Goal: Find specific page/section: Find specific page/section

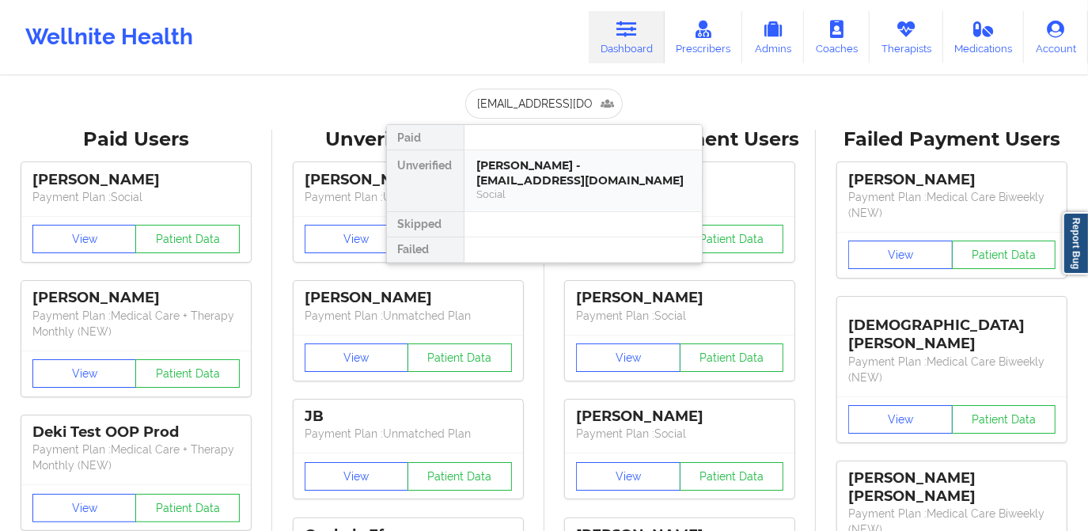
click at [544, 168] on div "[PERSON_NAME] - [EMAIL_ADDRESS][DOMAIN_NAME]" at bounding box center [583, 172] width 212 height 29
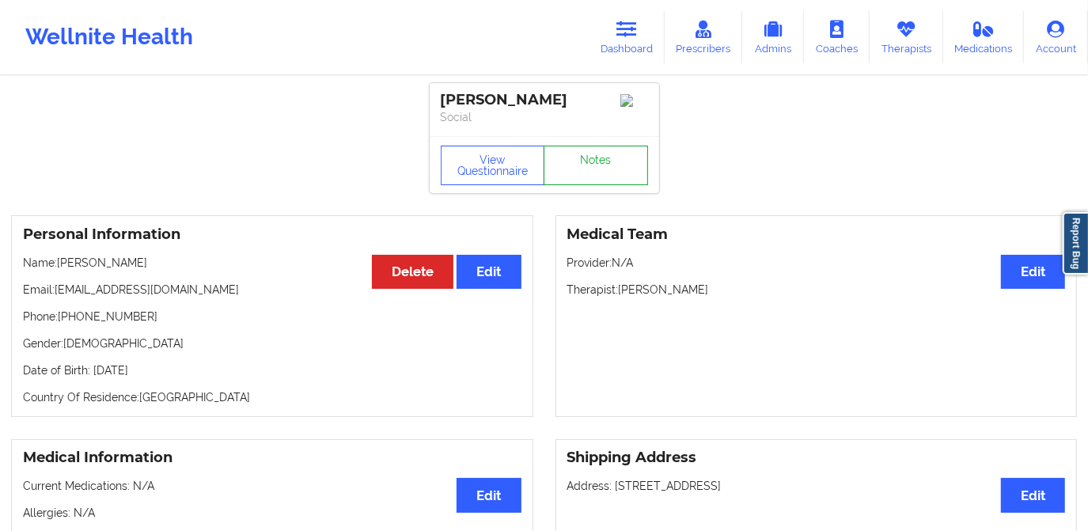
click at [593, 172] on link "Notes" at bounding box center [596, 166] width 104 height 40
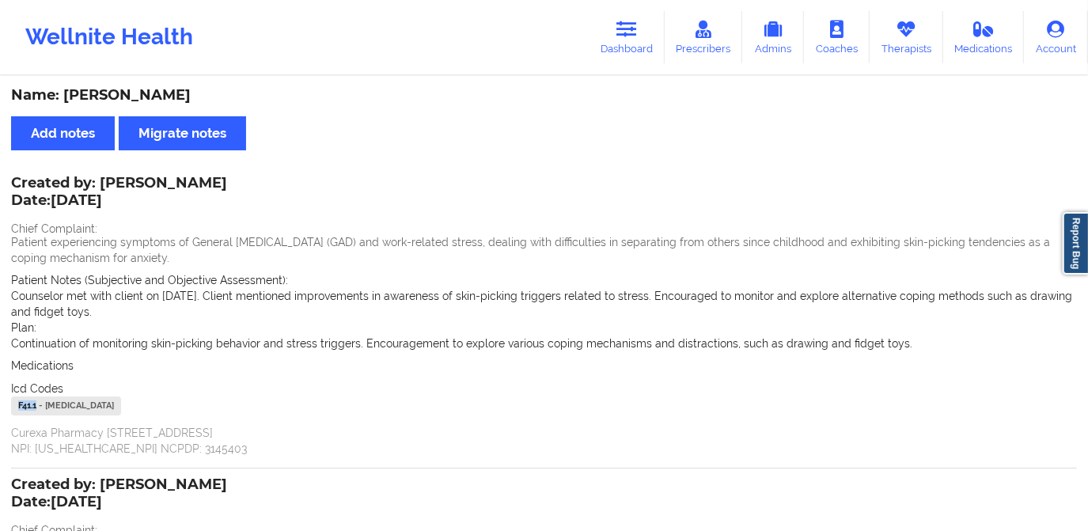
drag, startPoint x: 38, startPoint y: 406, endPoint x: 10, endPoint y: 405, distance: 27.7
click at [11, 405] on div "F41.1 - [MEDICAL_DATA]" at bounding box center [66, 405] width 110 height 19
copy div "F41.1"
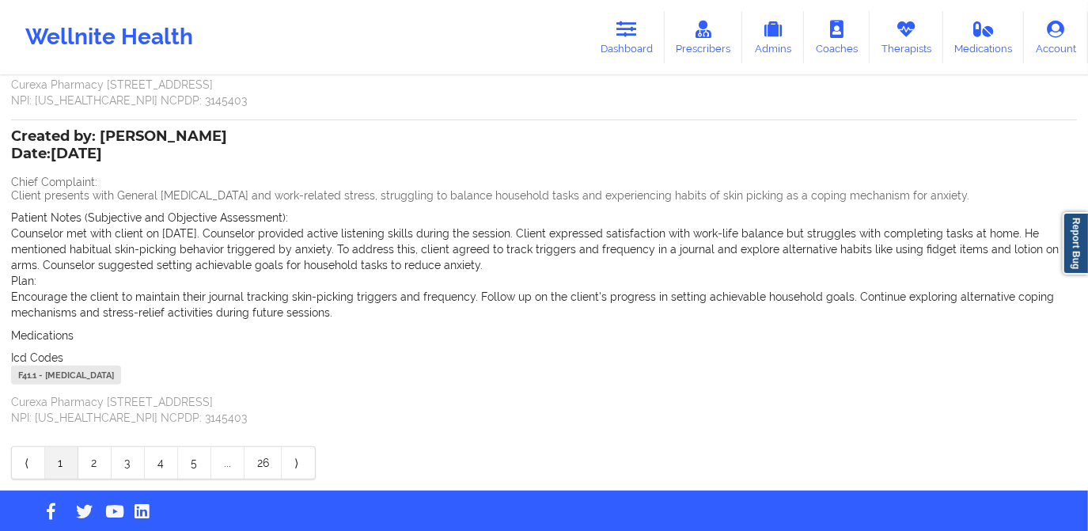
scroll to position [371, 0]
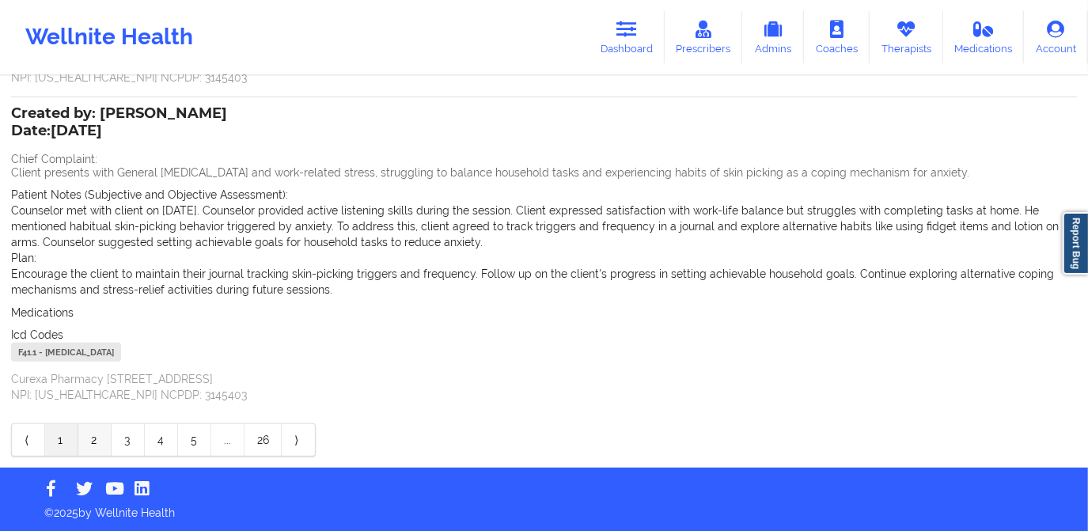
click at [92, 432] on link "2" at bounding box center [94, 440] width 33 height 32
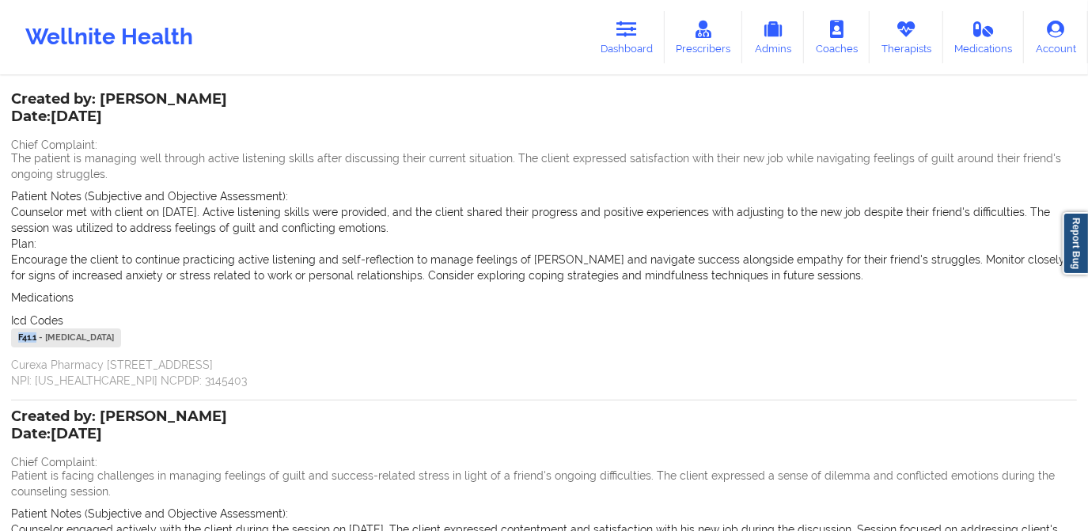
scroll to position [27, 0]
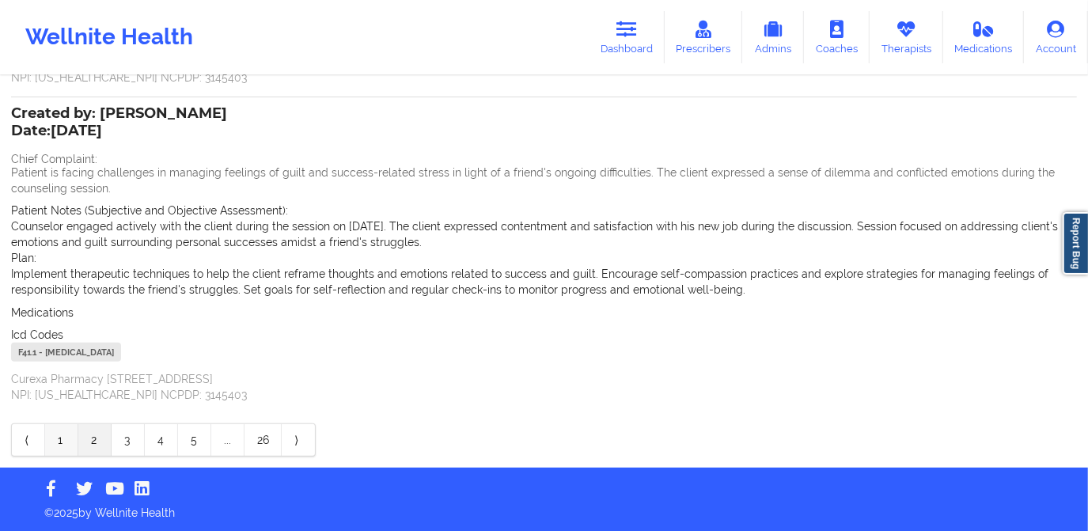
click at [62, 433] on link "1" at bounding box center [61, 440] width 33 height 32
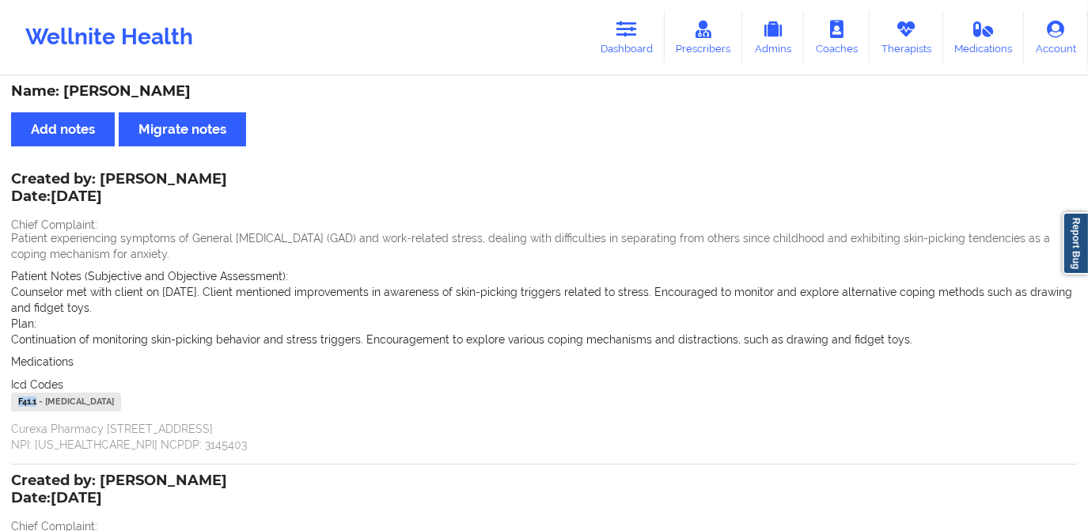
scroll to position [0, 0]
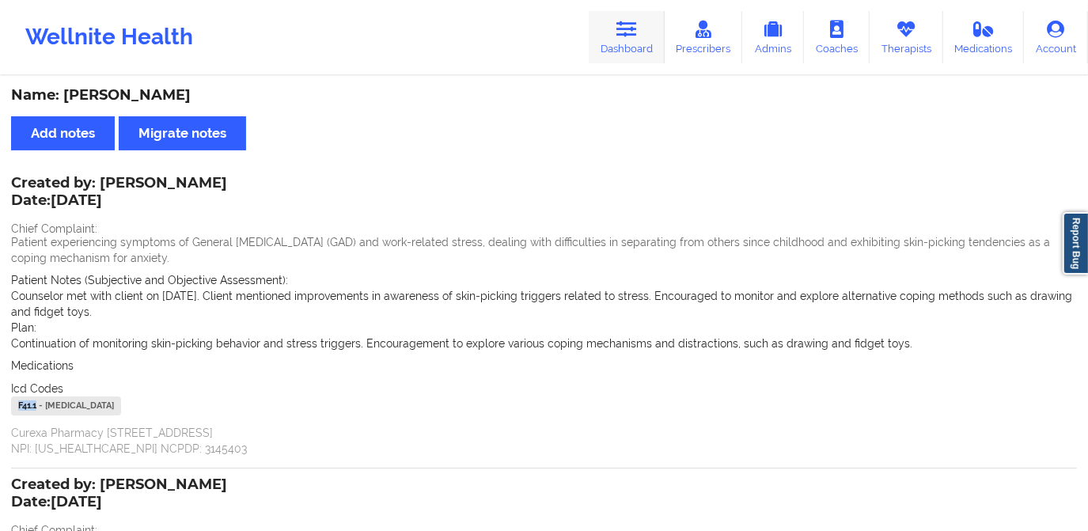
click at [636, 40] on link "Dashboard" at bounding box center [627, 37] width 76 height 52
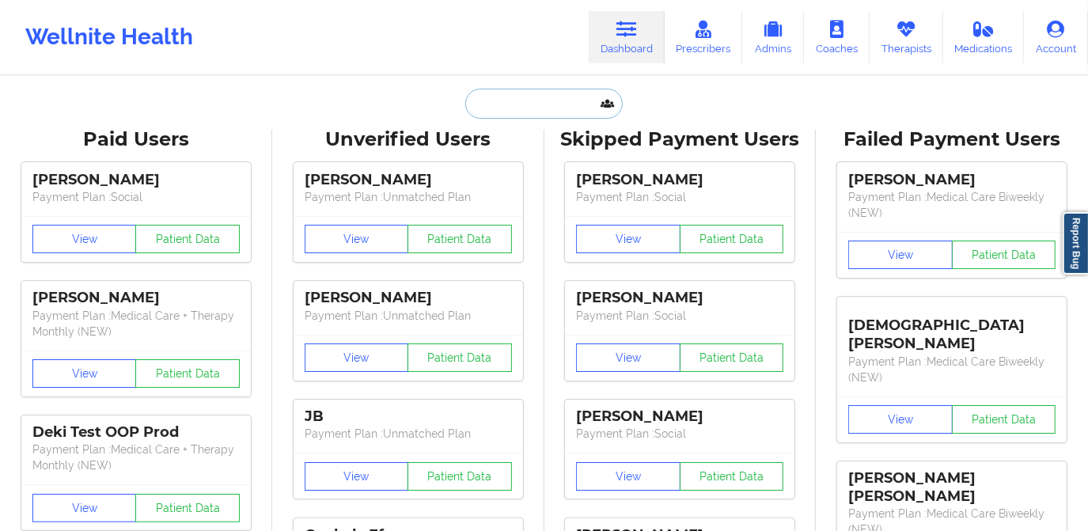
click at [524, 103] on input "text" at bounding box center [543, 104] width 157 height 30
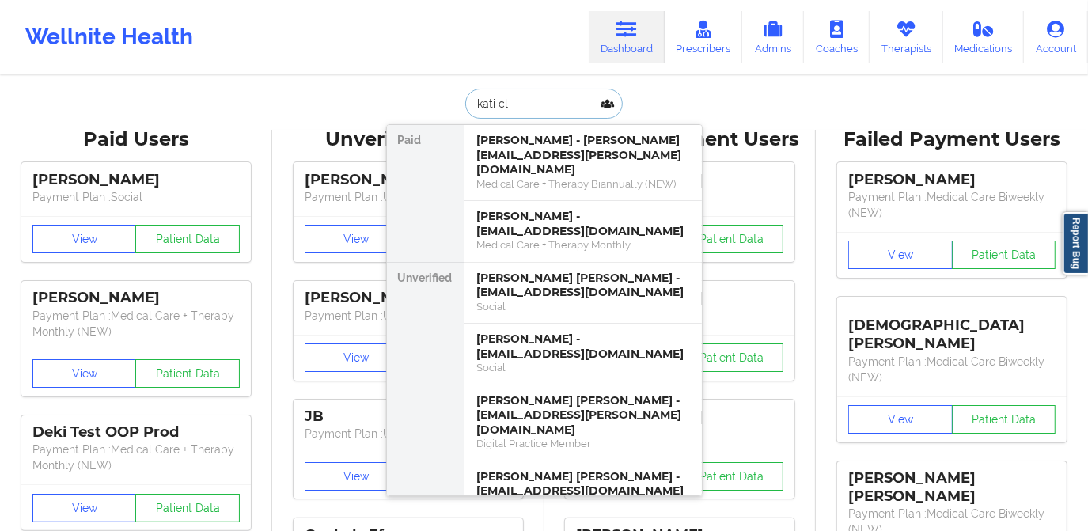
type input "[PERSON_NAME]"
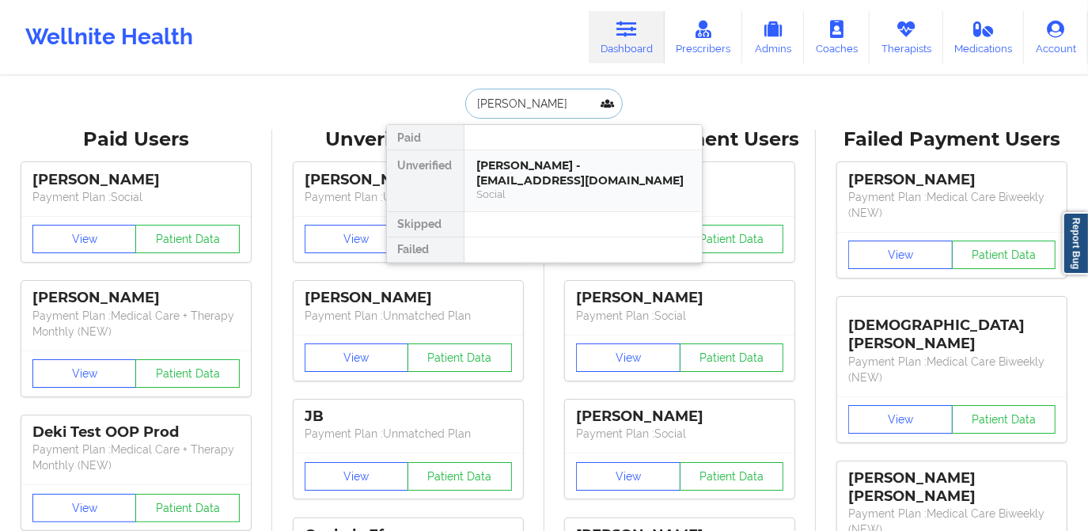
click at [544, 161] on div "[PERSON_NAME] - [EMAIL_ADDRESS][DOMAIN_NAME]" at bounding box center [583, 172] width 212 height 29
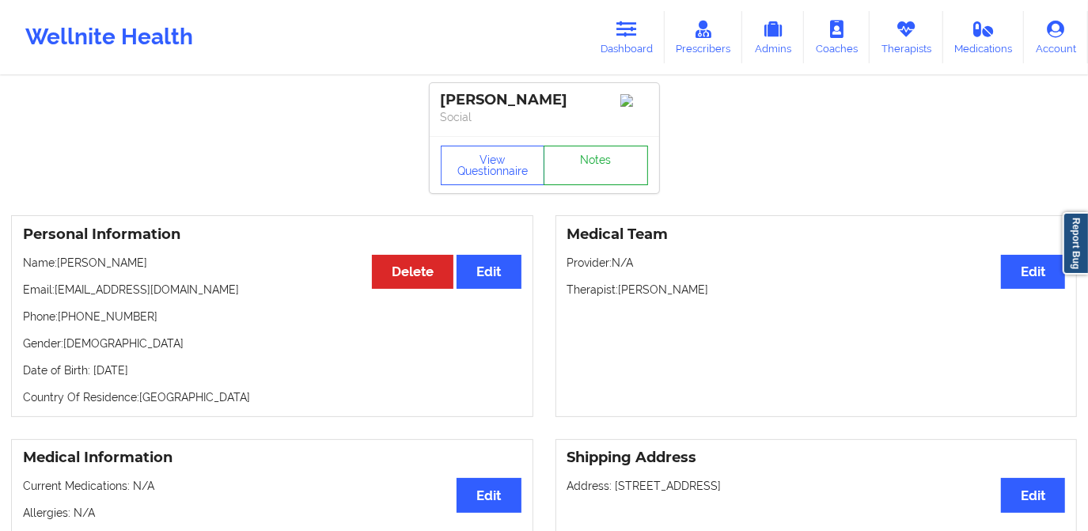
click at [600, 165] on link "Notes" at bounding box center [596, 166] width 104 height 40
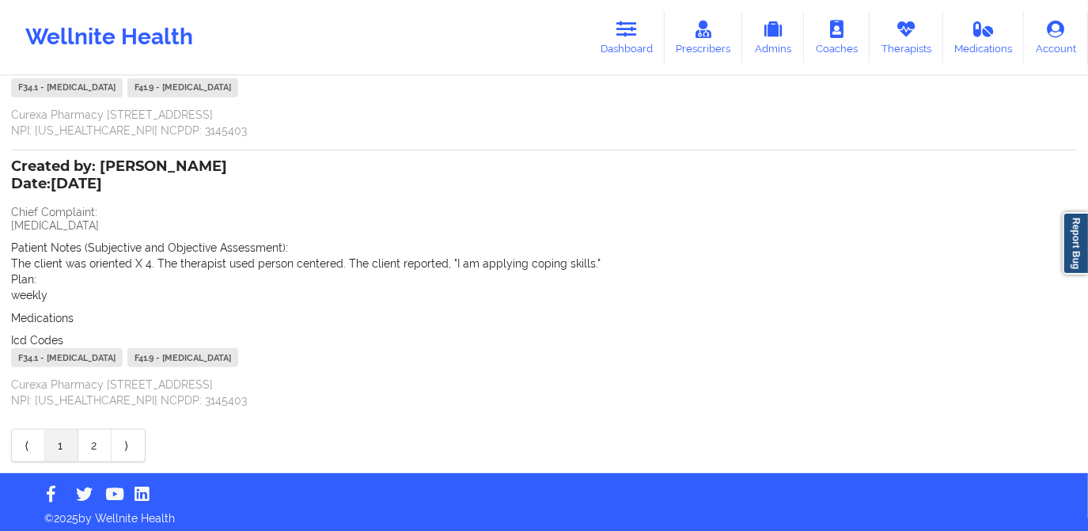
scroll to position [287, 0]
click at [92, 437] on link "2" at bounding box center [94, 445] width 33 height 32
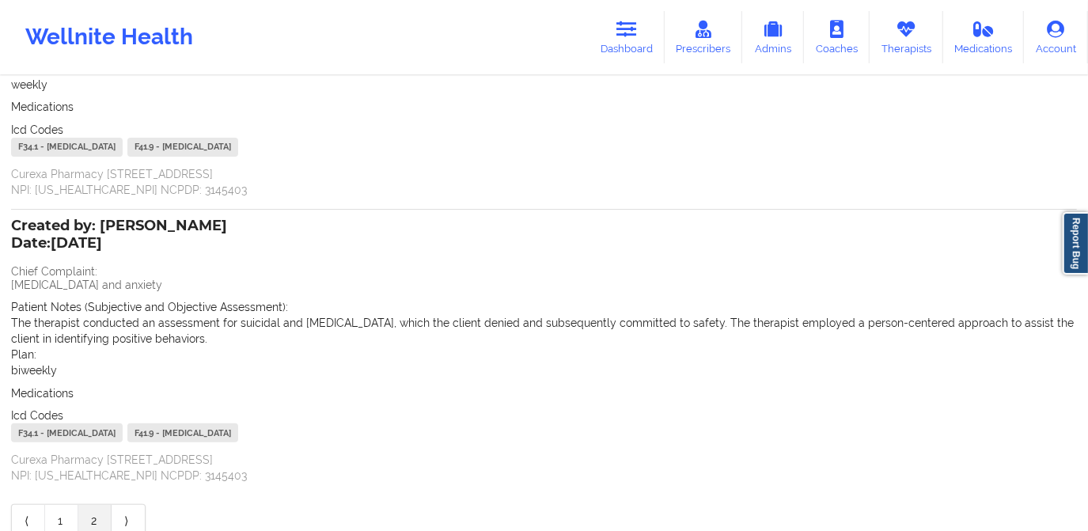
scroll to position [0, 0]
